Goal: Communication & Community: Answer question/provide support

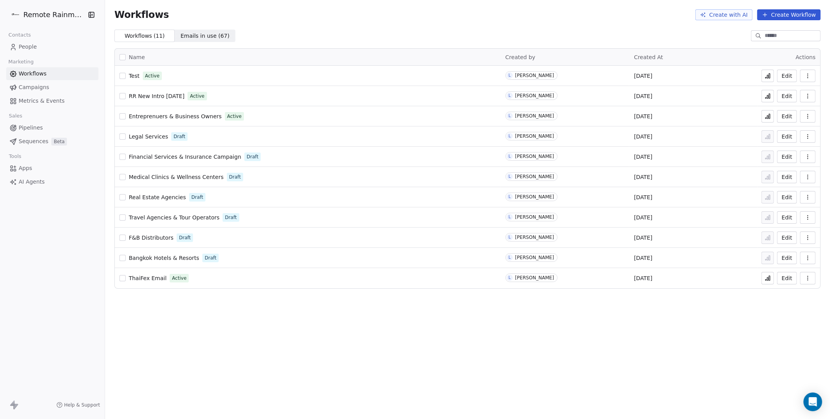
click at [39, 103] on span "Metrics & Events" at bounding box center [42, 101] width 46 height 8
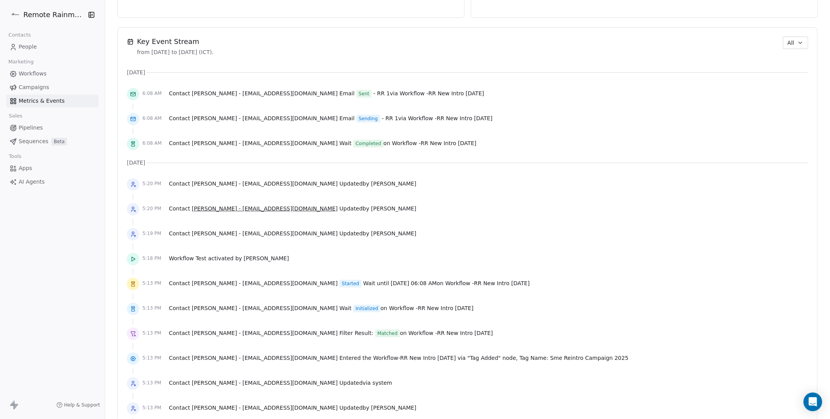
scroll to position [524, 0]
click at [815, 401] on icon "Open Intercom Messenger" at bounding box center [812, 402] width 9 height 10
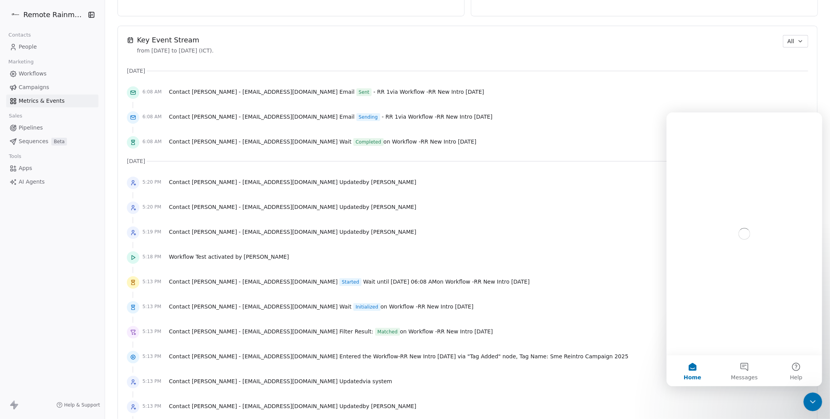
scroll to position [0, 0]
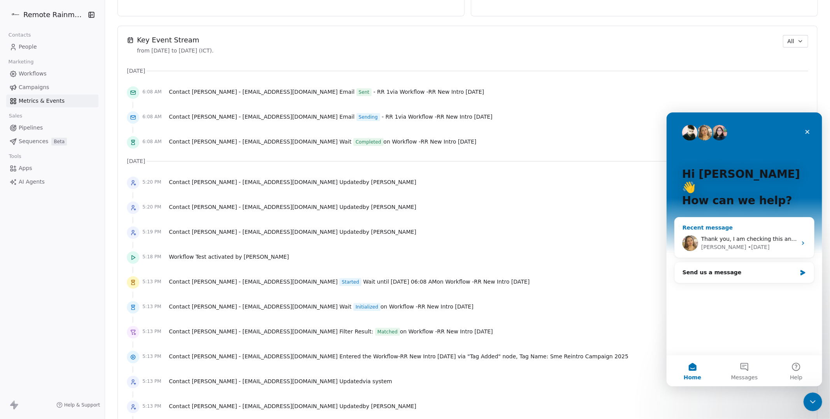
click at [736, 235] on div "Thank you, I am checking this and get back to you with details shortly." at bounding box center [749, 239] width 96 height 8
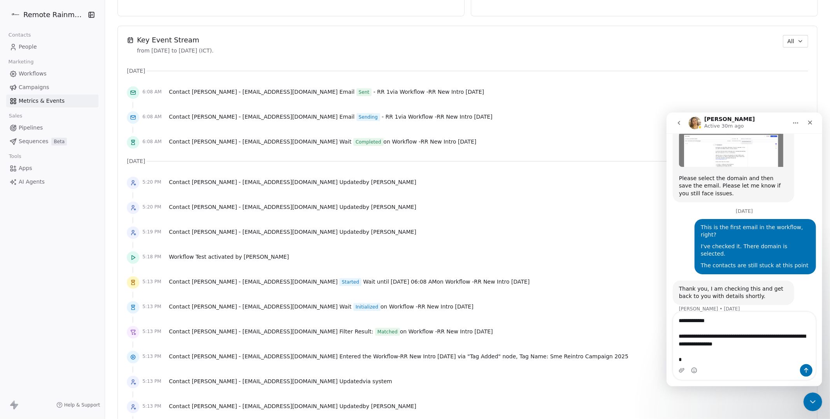
scroll to position [370, 0]
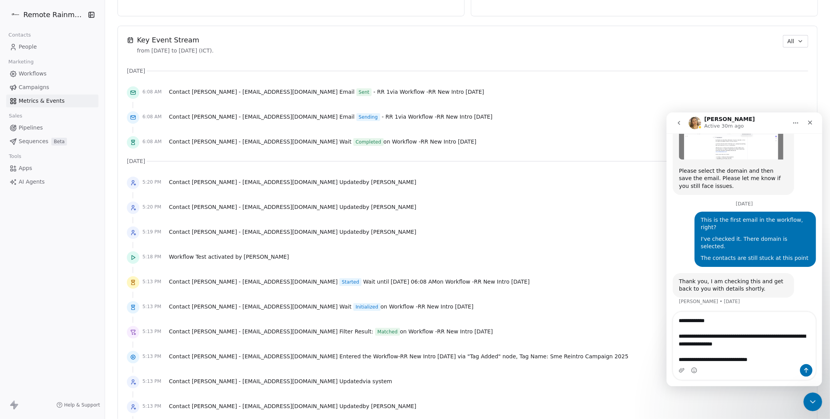
type textarea "**********"
click at [35, 71] on span "Workflows" at bounding box center [33, 74] width 28 height 8
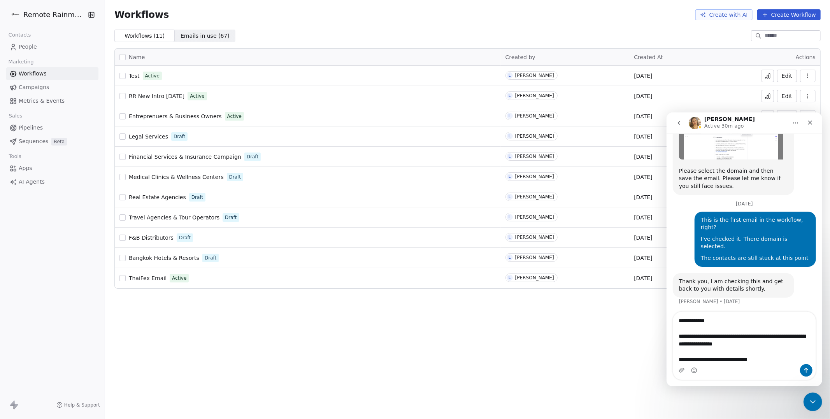
click at [156, 95] on span "RR New Intro [DATE]" at bounding box center [157, 96] width 56 height 6
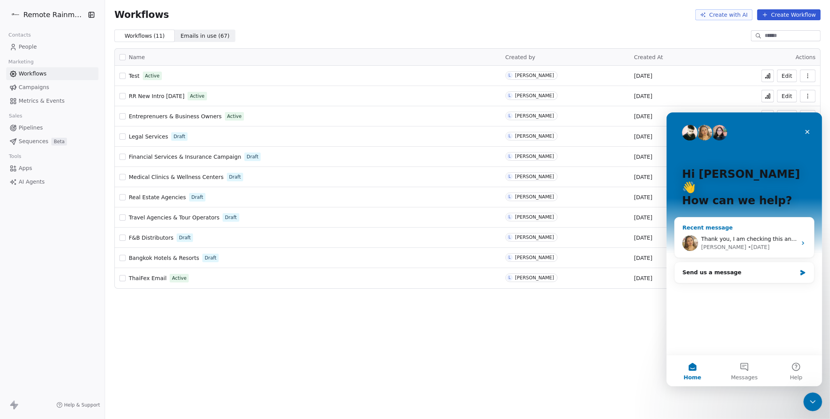
click at [754, 235] on span "Thank you, I am checking this and get back to you with details shortly." at bounding box center [797, 238] width 193 height 6
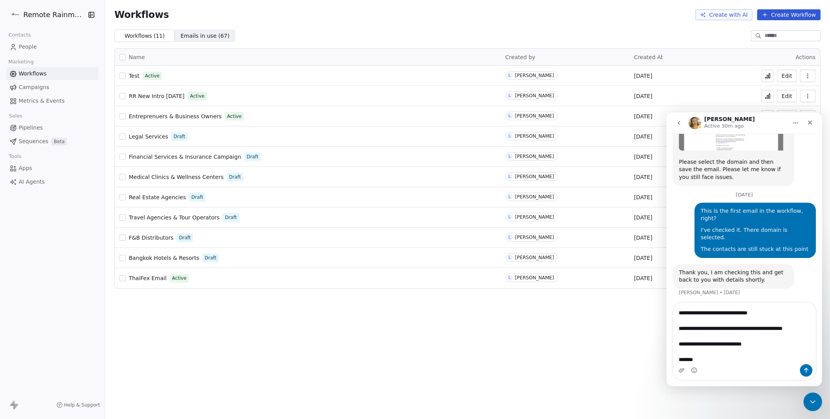
scroll to position [52, 0]
click at [771, 336] on textarea "**********" at bounding box center [744, 332] width 142 height 61
type textarea "**********"
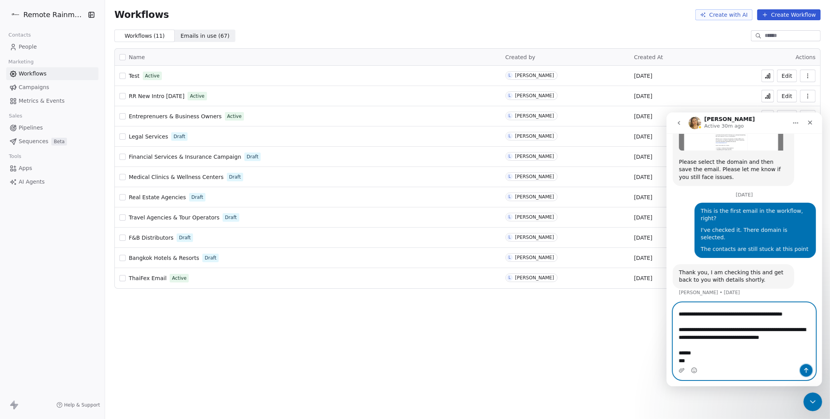
click at [808, 370] on icon "Send a message…" at bounding box center [806, 370] width 6 height 6
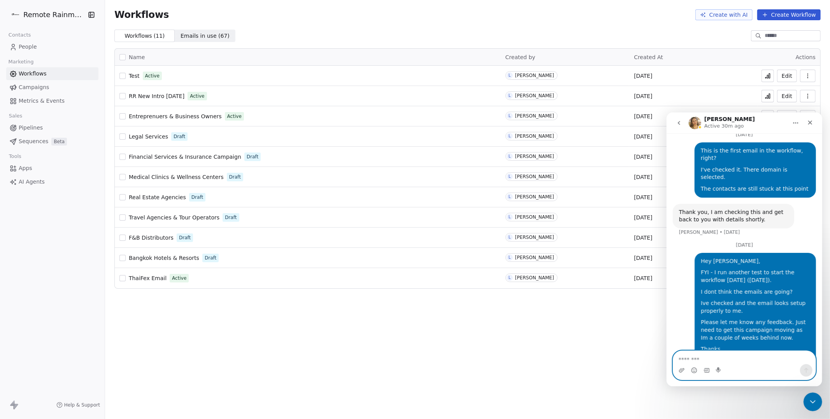
scroll to position [475, 0]
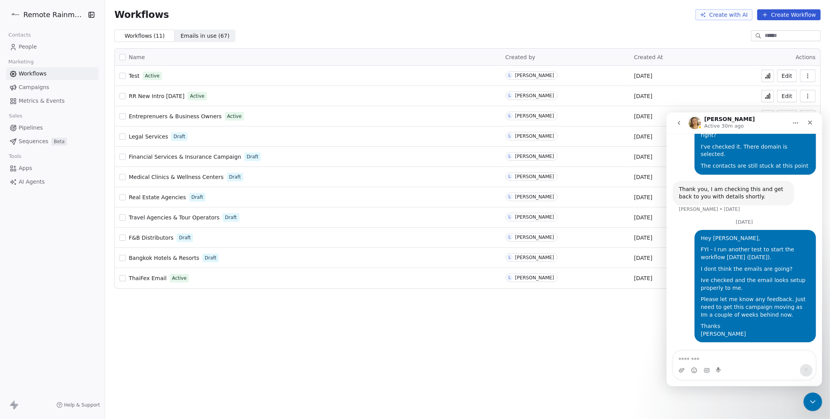
click at [137, 78] on span "Test" at bounding box center [134, 76] width 11 height 6
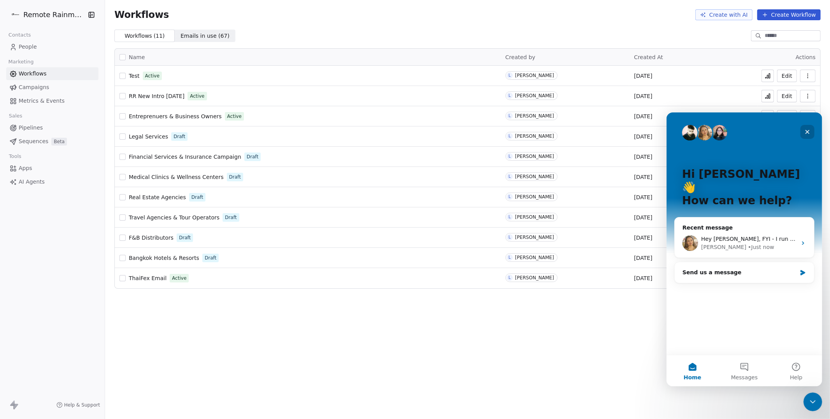
click at [807, 134] on icon "Close" at bounding box center [807, 131] width 6 height 6
